Goal: Information Seeking & Learning: Learn about a topic

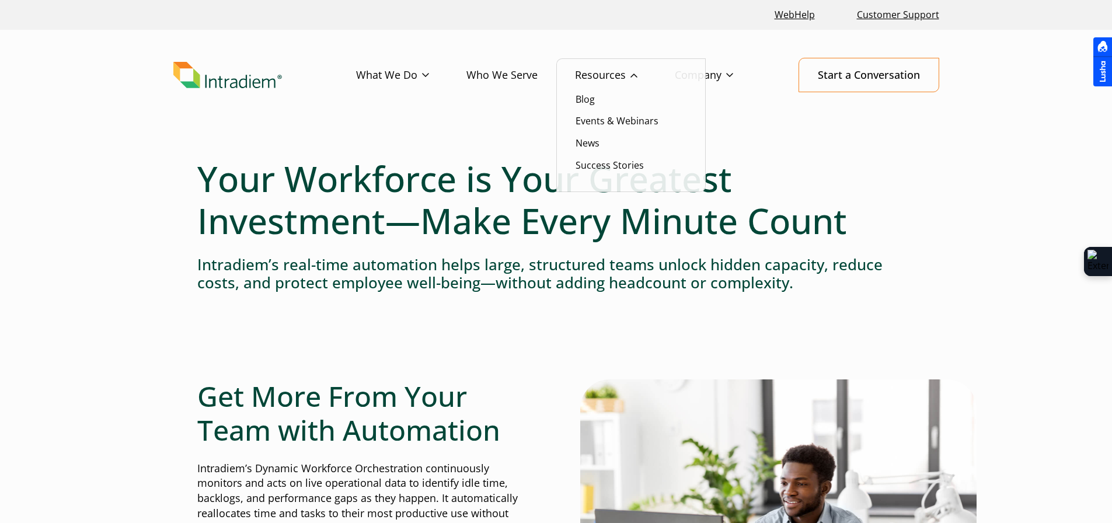
click at [600, 71] on link "Resources" at bounding box center [625, 75] width 100 height 34
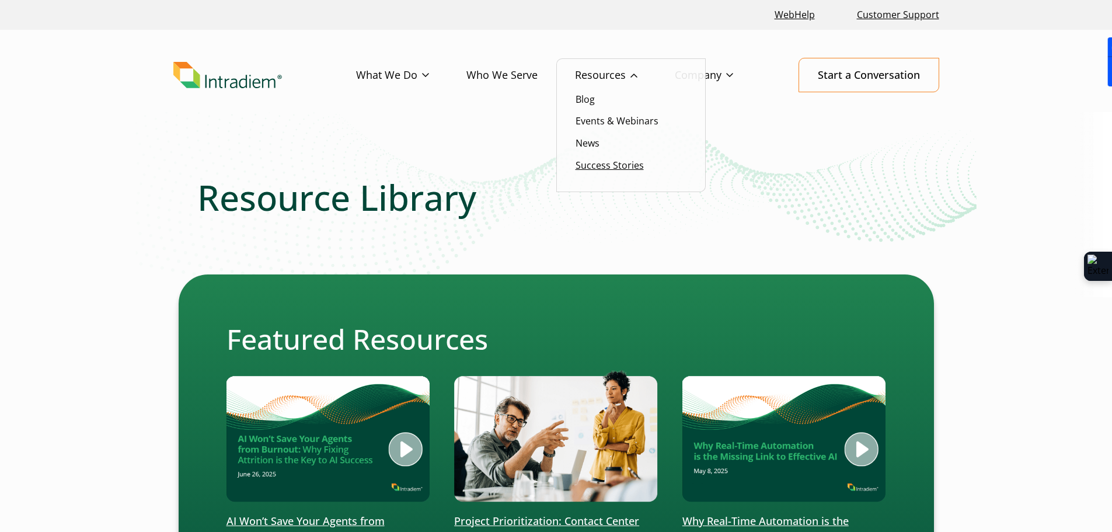
click at [598, 165] on link "Success Stories" at bounding box center [610, 165] width 68 height 13
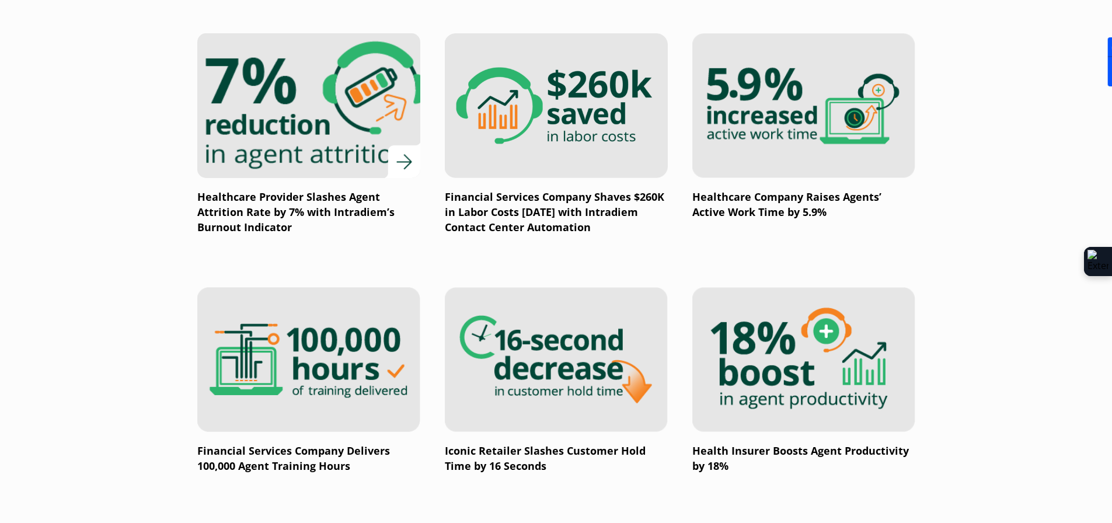
scroll to position [1401, 0]
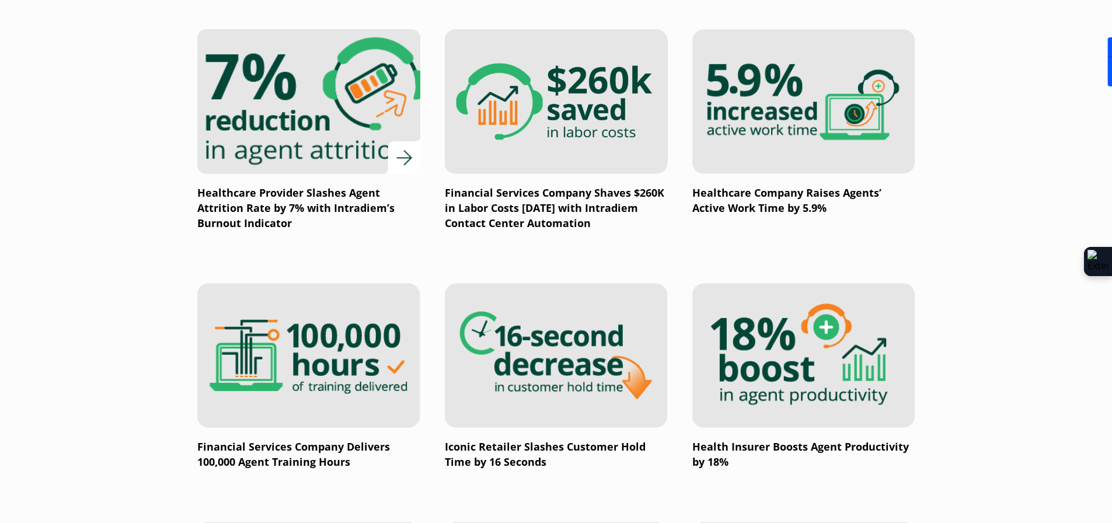
click at [315, 106] on img at bounding box center [308, 102] width 267 height 174
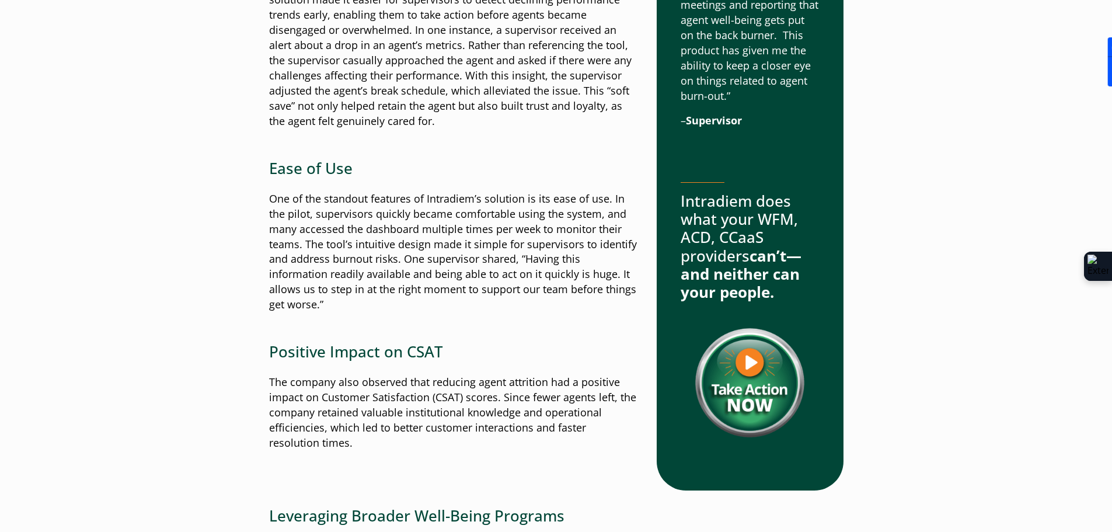
scroll to position [1401, 0]
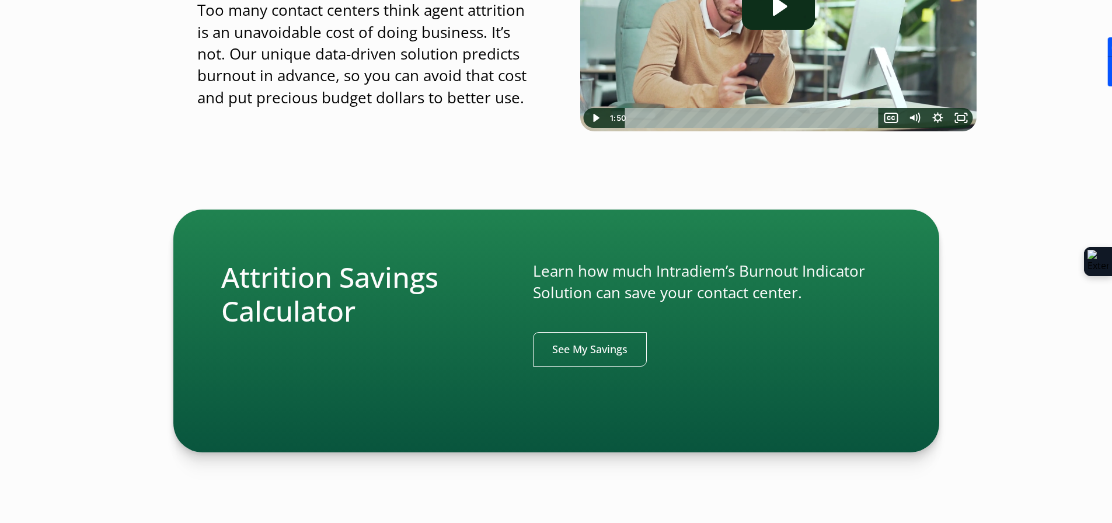
scroll to position [350, 0]
